Goal: Information Seeking & Learning: Learn about a topic

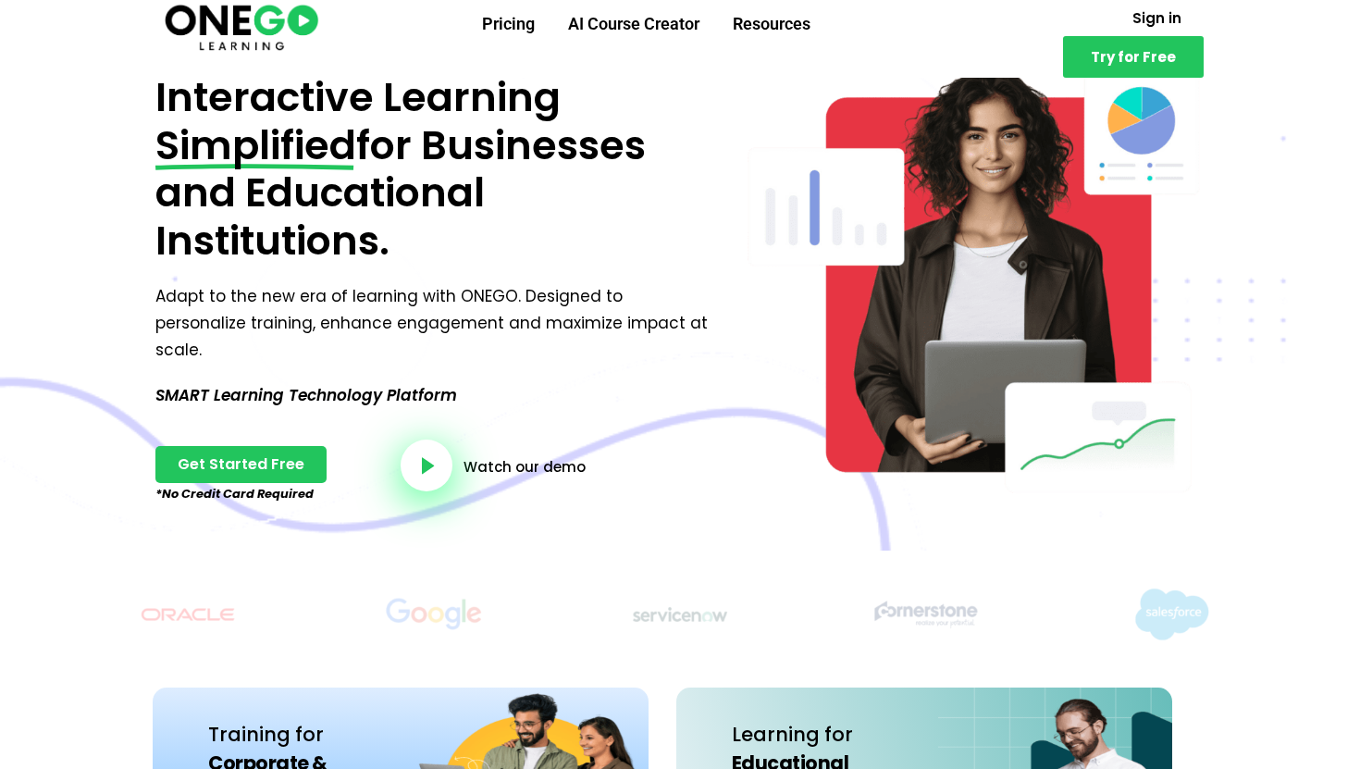
scroll to position [118, 0]
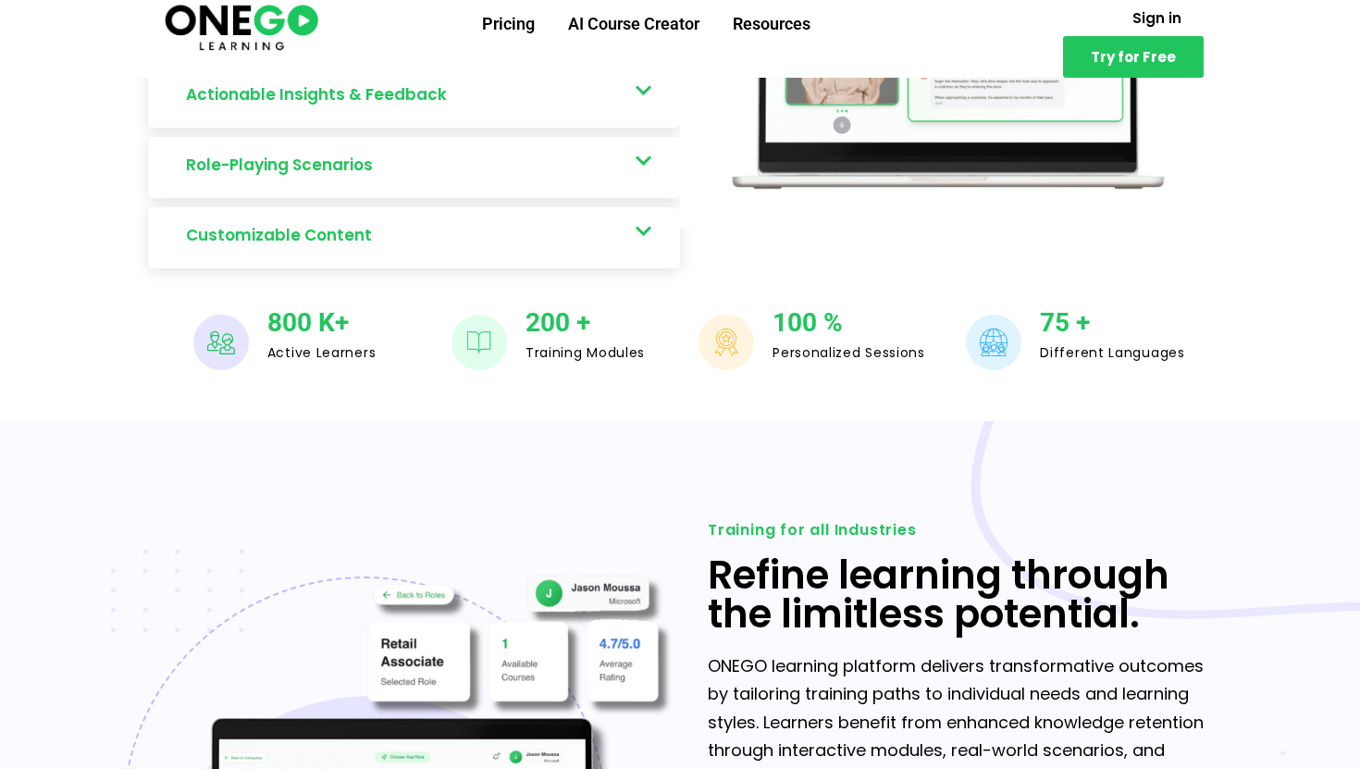
scroll to position [1495, 0]
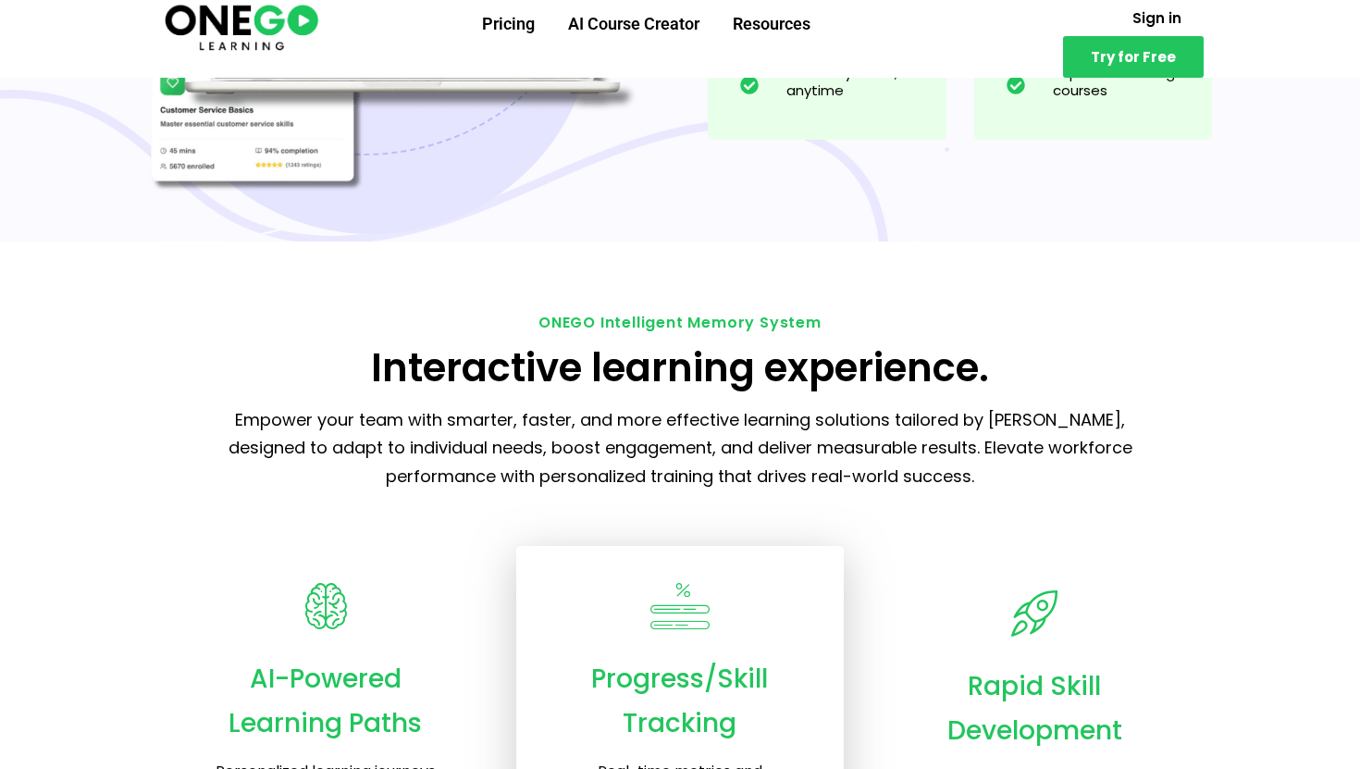
scroll to position [1850, 0]
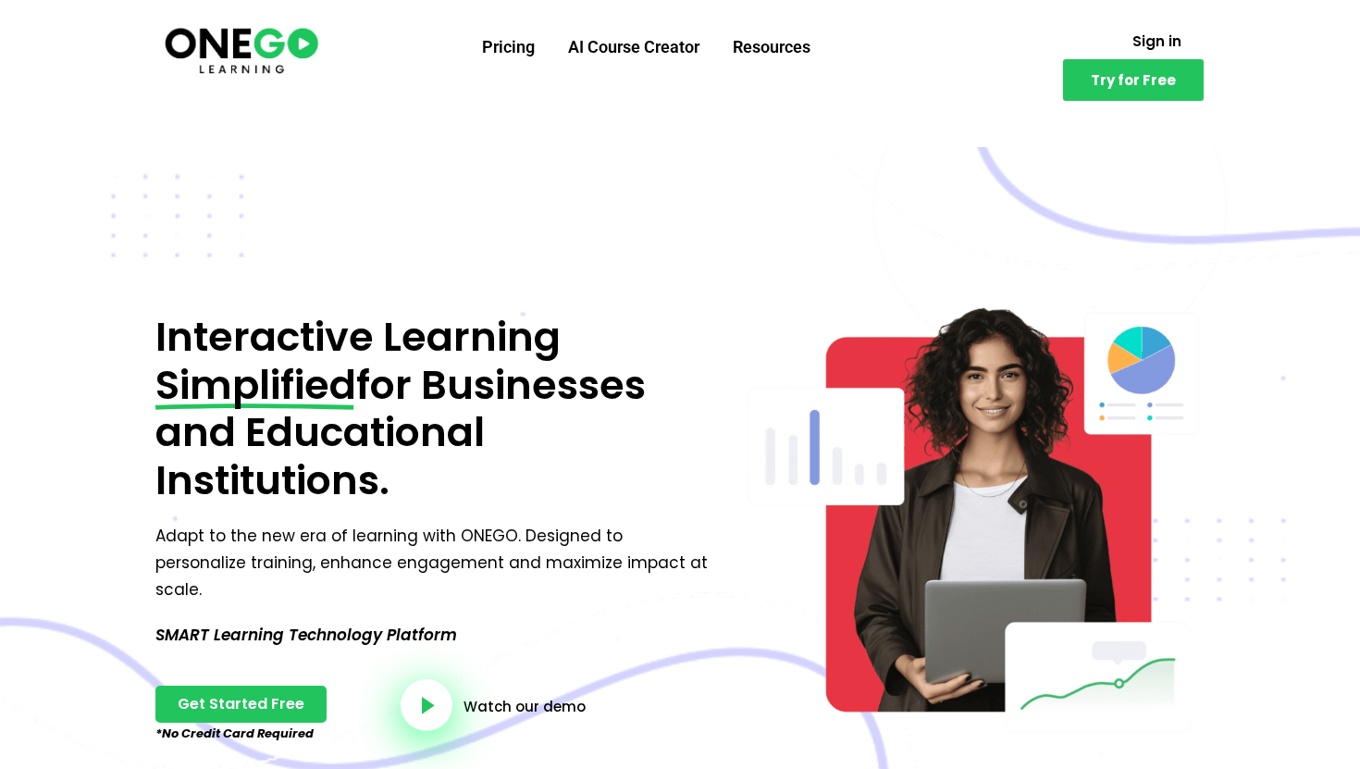
click at [243, 38] on img at bounding box center [241, 49] width 159 height 53
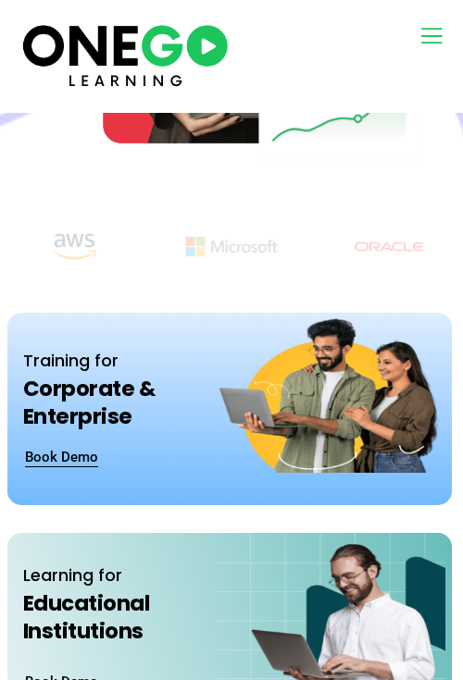
scroll to position [1508, 0]
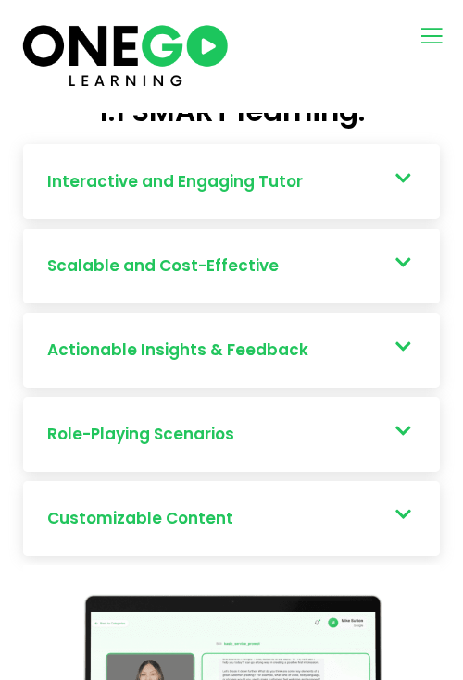
click at [414, 41] on div "Pricing AI Course Creator Resources" at bounding box center [337, 38] width 205 height 33
click at [434, 41] on icon "open-menu" at bounding box center [431, 35] width 28 height 29
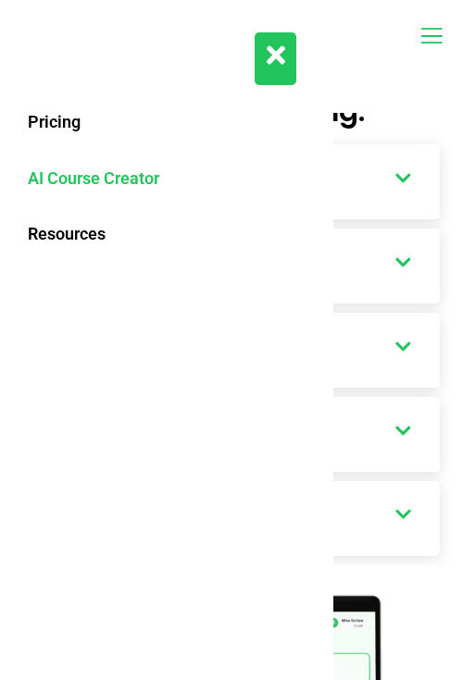
click at [127, 182] on link "AI Course Creator" at bounding box center [167, 179] width 296 height 56
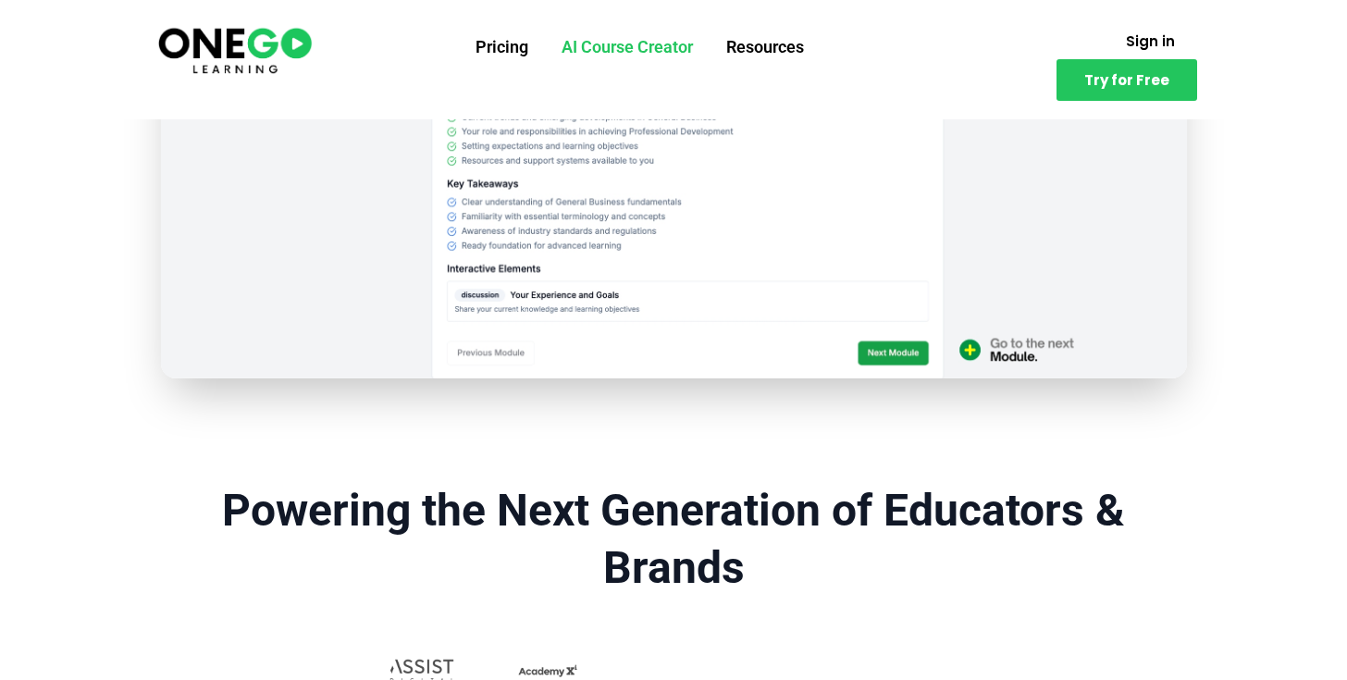
scroll to position [1127, 0]
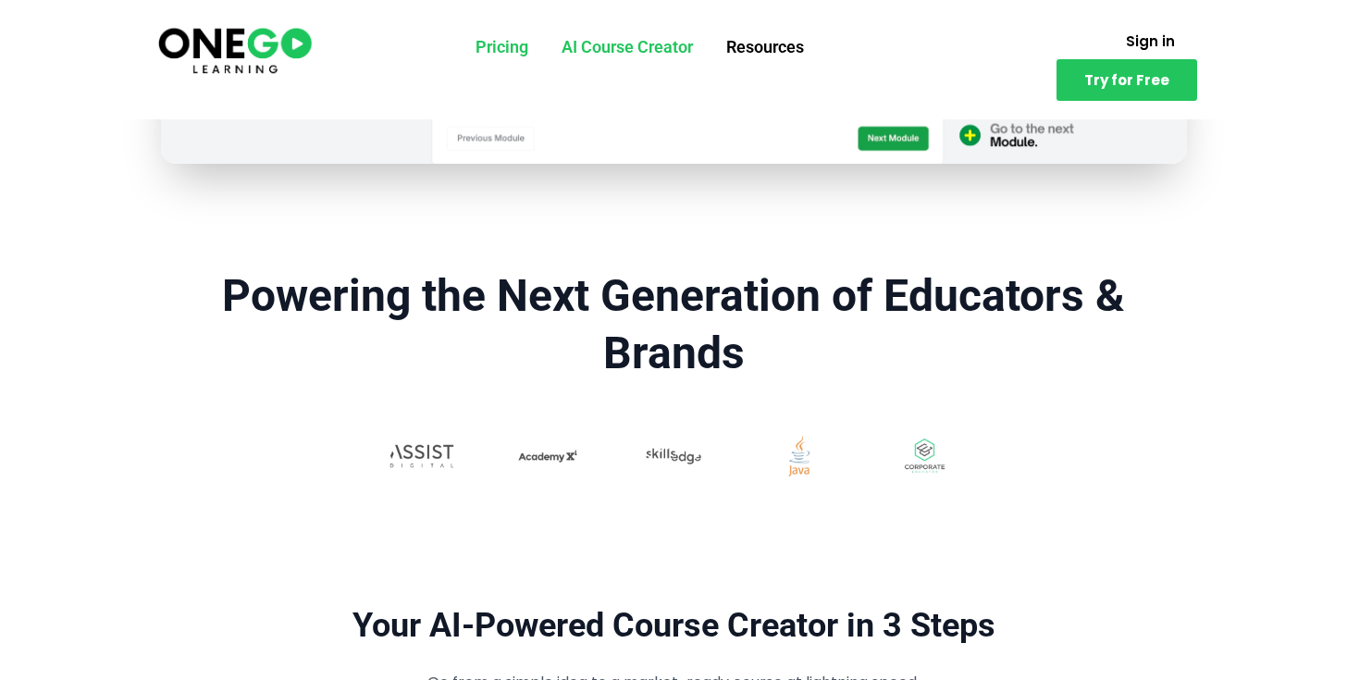
click at [462, 56] on link "Pricing" at bounding box center [502, 47] width 86 height 48
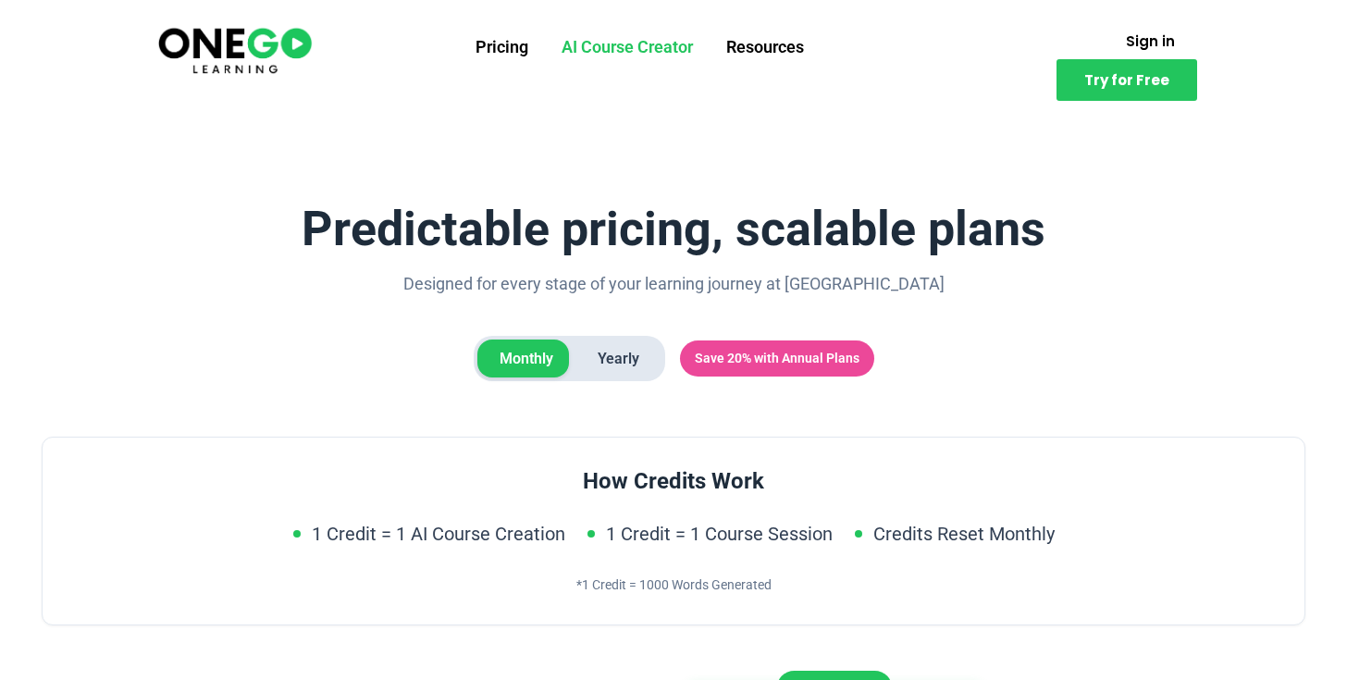
click at [232, 43] on img at bounding box center [234, 49] width 159 height 53
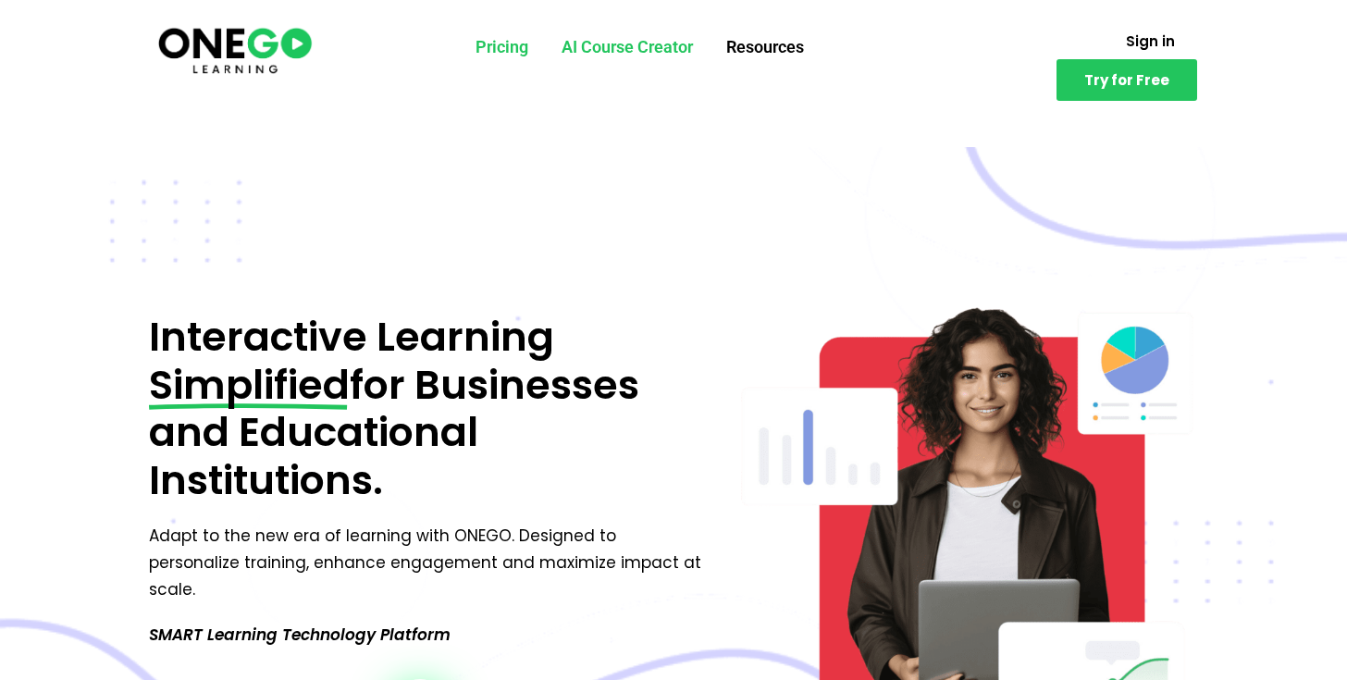
click at [508, 59] on link "Pricing" at bounding box center [502, 47] width 86 height 48
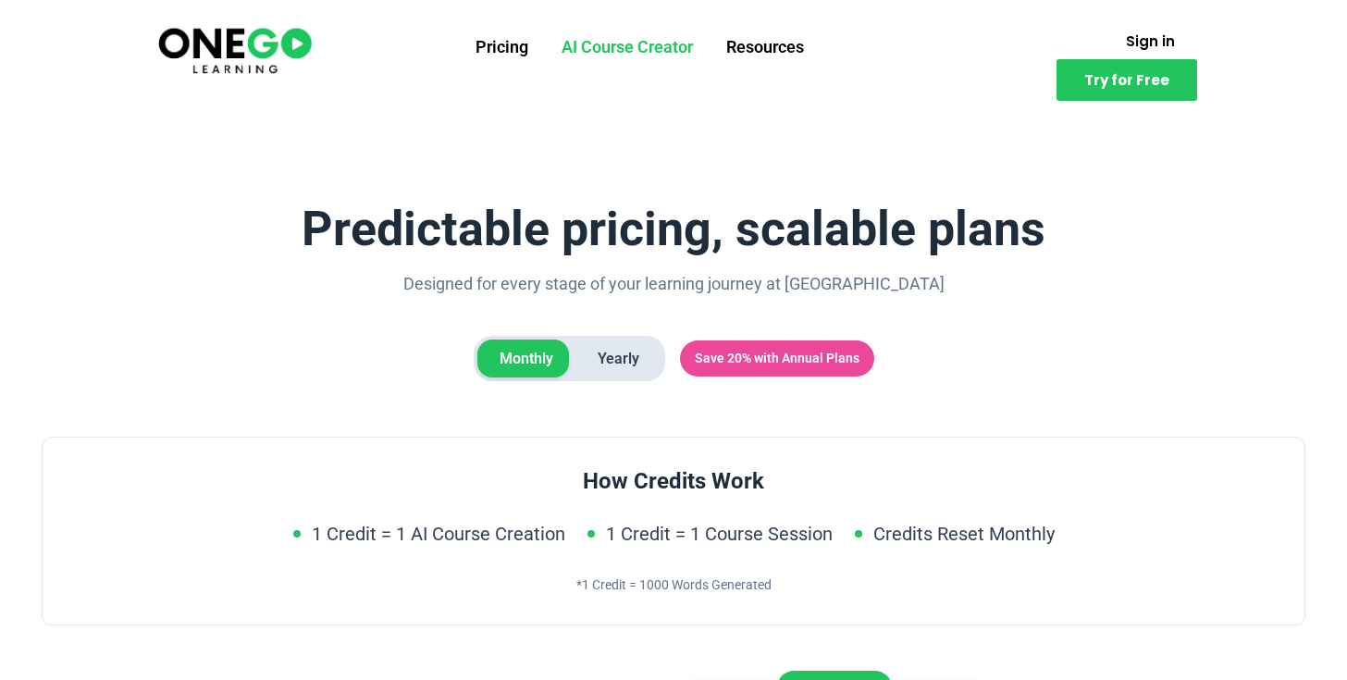
click at [638, 33] on link "AI Course Creator" at bounding box center [627, 47] width 165 height 48
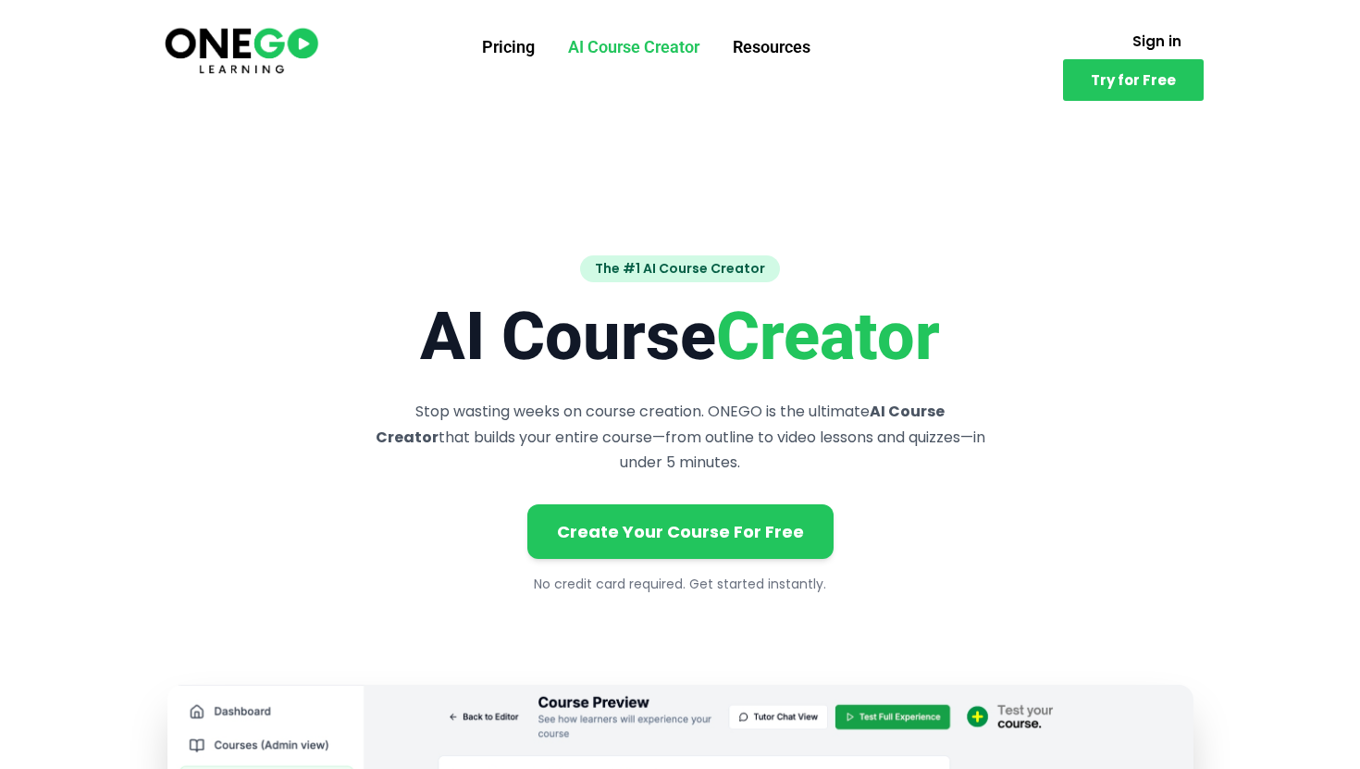
click at [191, 47] on img at bounding box center [241, 49] width 159 height 53
